Goal: Information Seeking & Learning: Learn about a topic

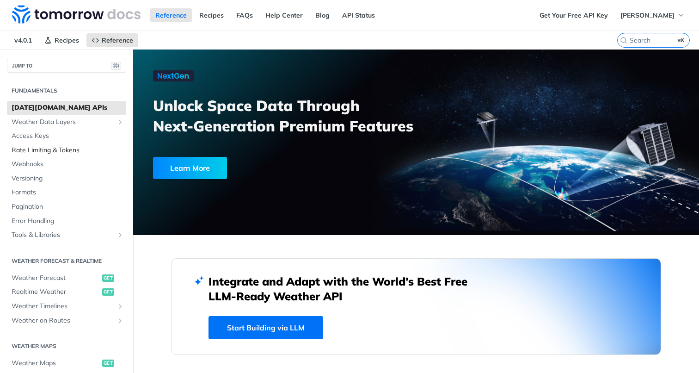
click at [64, 152] on span "Rate Limiting & Tokens" at bounding box center [68, 150] width 112 height 9
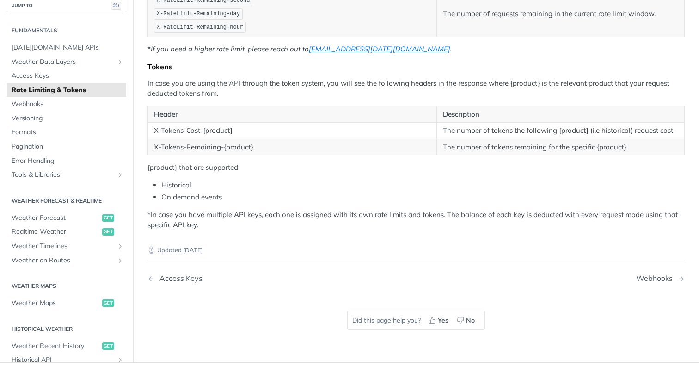
scroll to position [226, 0]
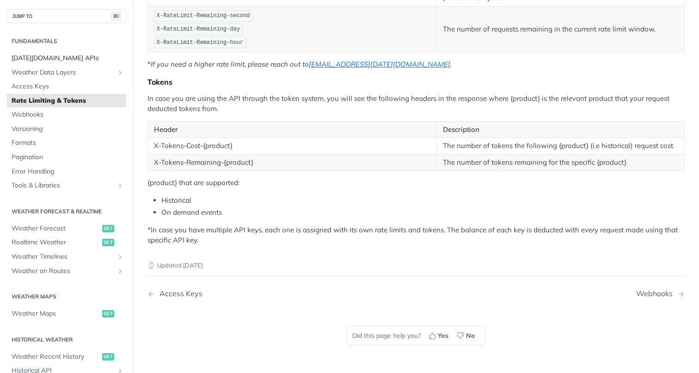
click at [67, 57] on span "[DATE][DOMAIN_NAME] APIs" at bounding box center [68, 58] width 112 height 9
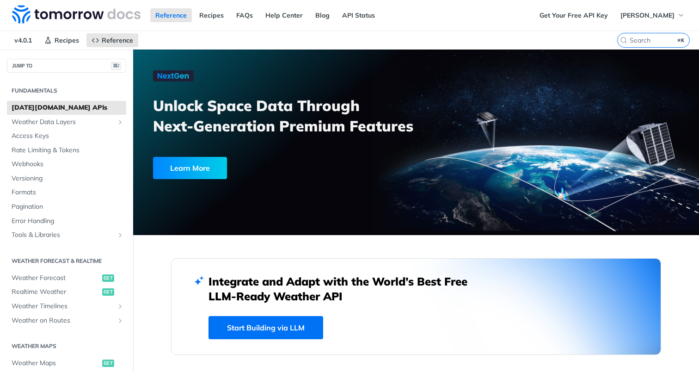
scroll to position [131, 0]
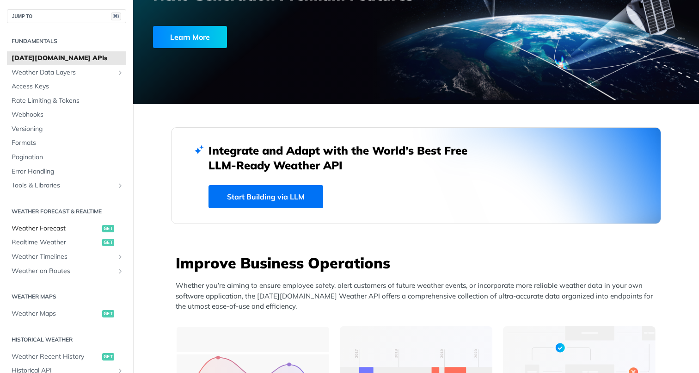
click at [73, 227] on span "Weather Forecast" at bounding box center [56, 228] width 88 height 9
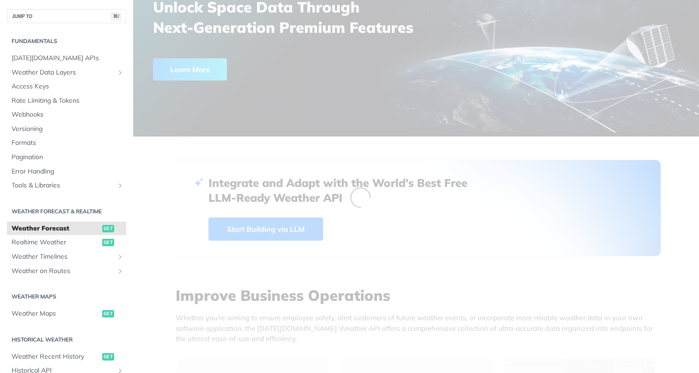
scroll to position [135, 0]
